Goal: Task Accomplishment & Management: Use online tool/utility

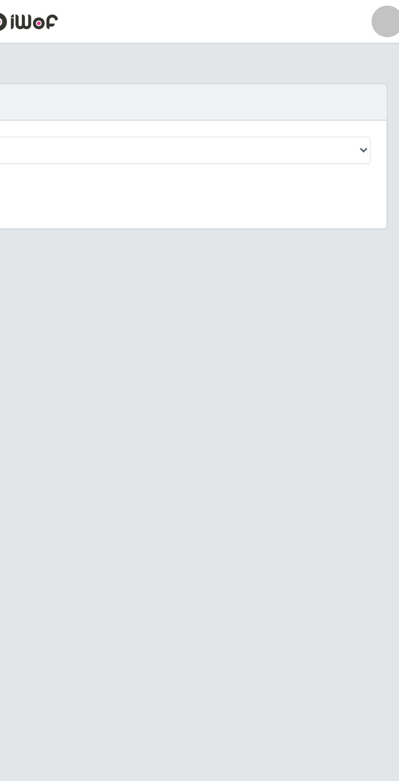
scroll to position [6, 0]
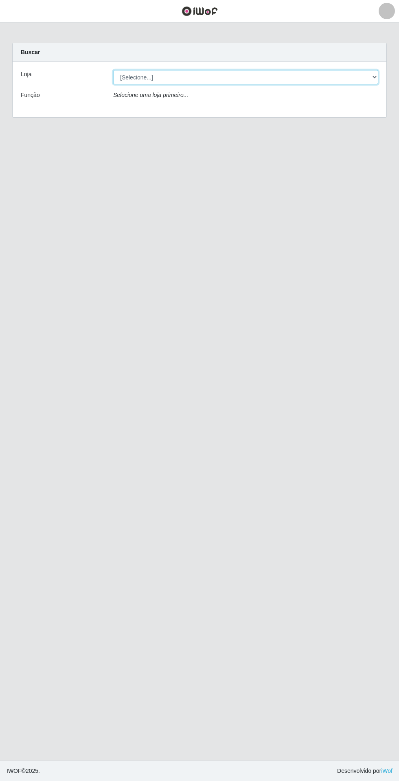
click at [126, 73] on select "[Selecione...] Extrabom - Loja 05 [GEOGRAPHIC_DATA]" at bounding box center [245, 77] width 265 height 14
select select "494"
click at [113, 70] on select "[Selecione...] Extrabom - Loja 05 [GEOGRAPHIC_DATA]" at bounding box center [245, 77] width 265 height 14
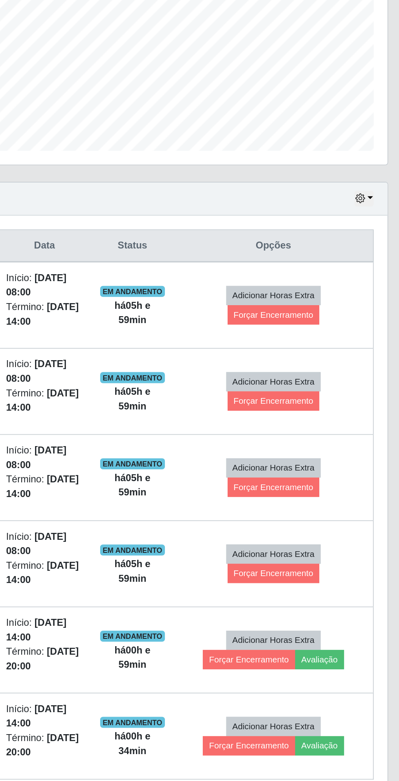
scroll to position [11, 0]
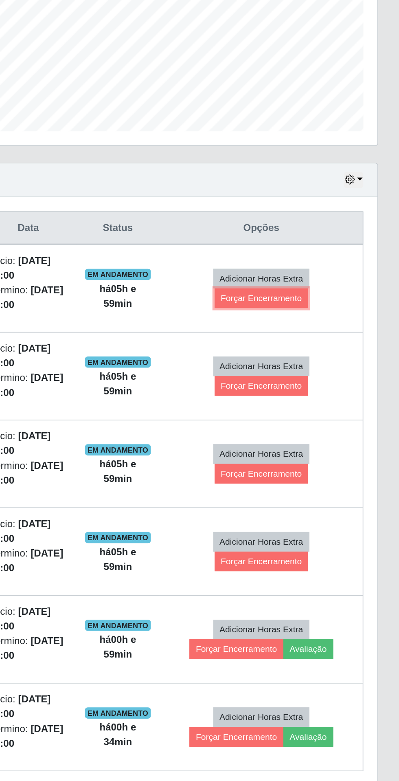
click at [335, 383] on button "Forçar Encerramento" at bounding box center [319, 388] width 55 height 11
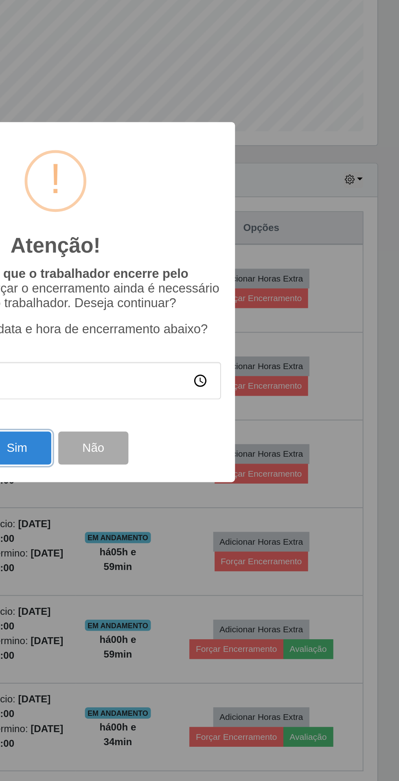
click at [182, 474] on button "Sim" at bounding box center [177, 475] width 40 height 19
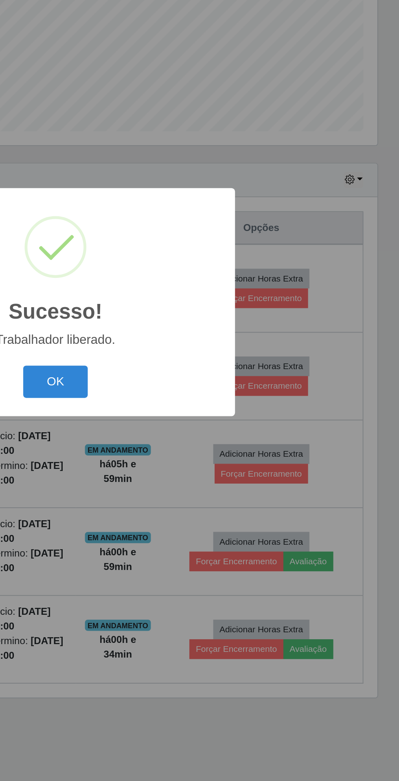
click at [202, 438] on button "OK" at bounding box center [200, 436] width 38 height 19
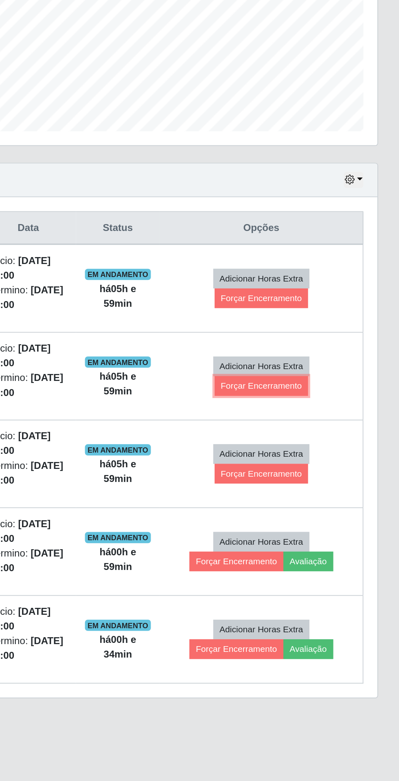
click at [328, 434] on button "Forçar Encerramento" at bounding box center [319, 439] width 55 height 11
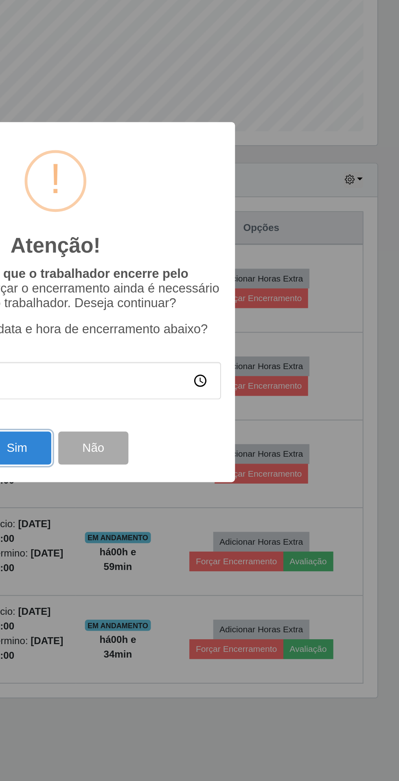
click at [185, 477] on button "Sim" at bounding box center [177, 475] width 40 height 19
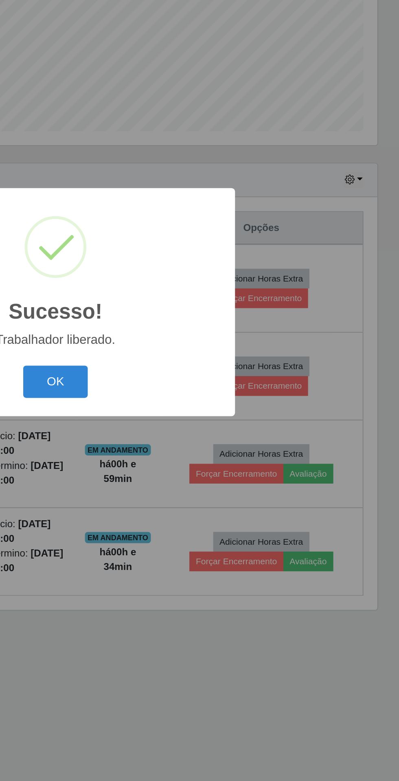
click at [211, 439] on button "OK" at bounding box center [200, 436] width 38 height 19
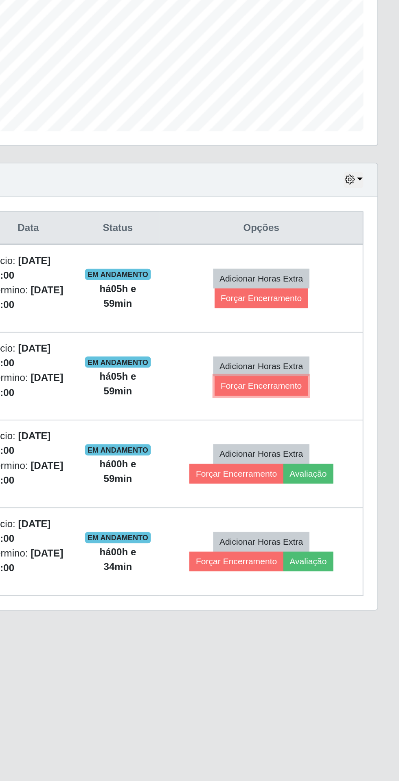
click at [325, 434] on button "Forçar Encerramento" at bounding box center [319, 439] width 55 height 11
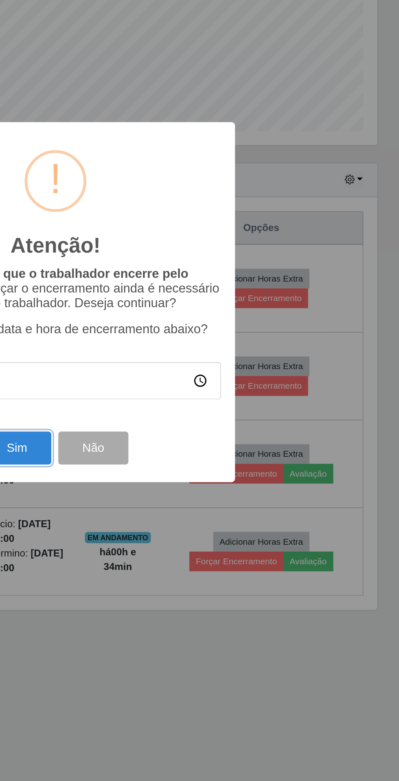
click at [186, 469] on button "Sim" at bounding box center [177, 475] width 40 height 19
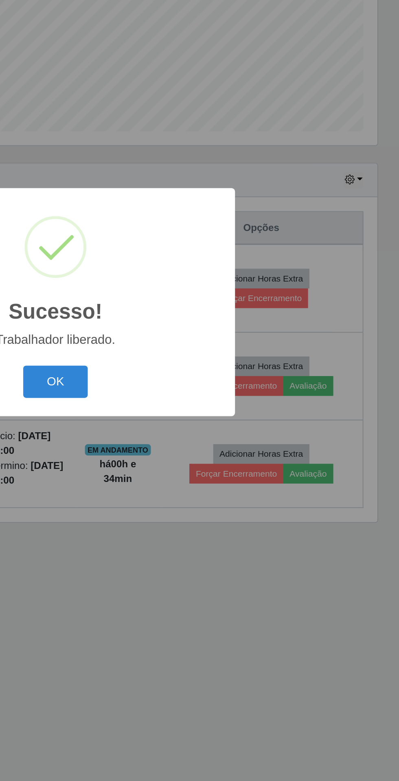
click at [209, 431] on button "OK" at bounding box center [200, 436] width 38 height 19
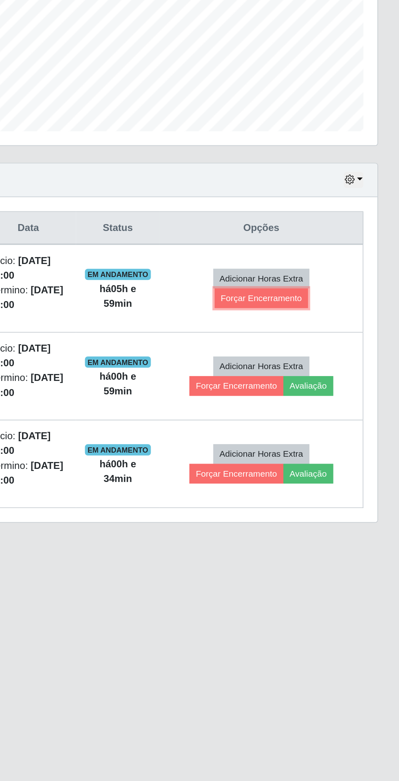
click at [325, 383] on button "Forçar Encerramento" at bounding box center [319, 388] width 55 height 11
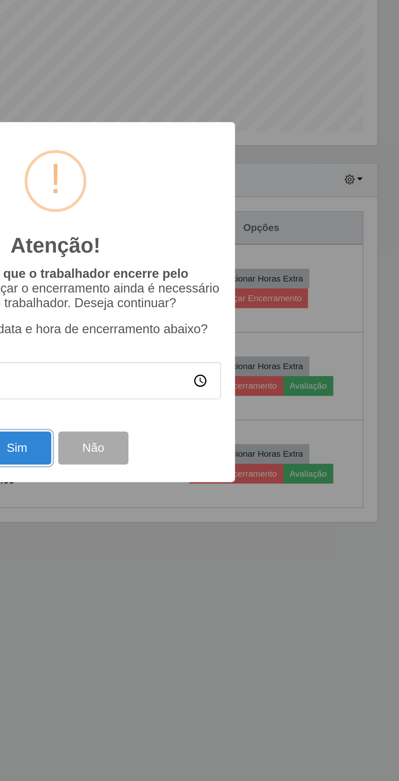
click at [185, 472] on button "Sim" at bounding box center [177, 475] width 40 height 19
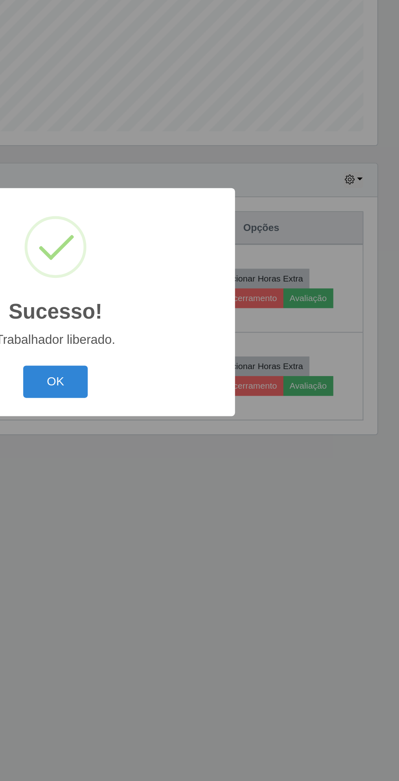
click at [207, 431] on button "OK" at bounding box center [200, 436] width 38 height 19
